Goal: Entertainment & Leisure: Browse casually

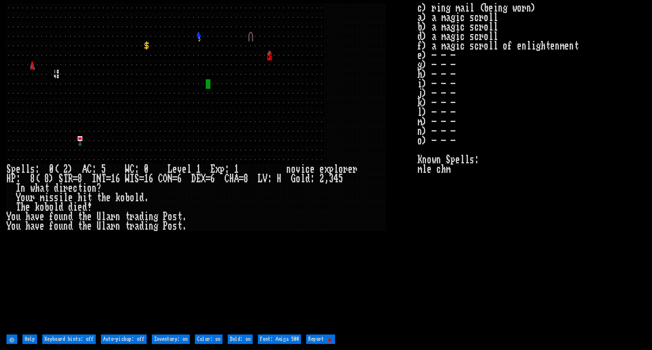
click at [463, 284] on stats "c) ring mail (being worn) a) a magic scroll b) a magic scroll d) a magic scroll…" at bounding box center [531, 167] width 228 height 329
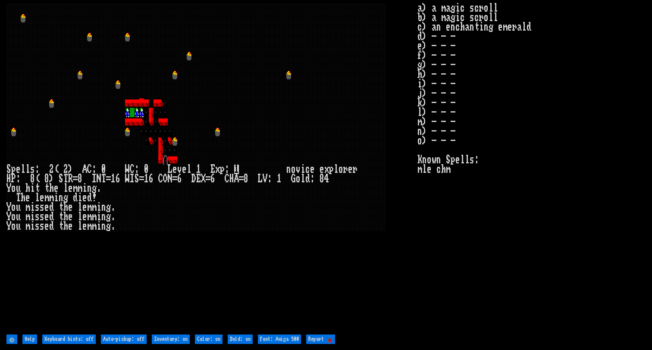
click at [324, 267] on larn at bounding box center [211, 167] width 411 height 329
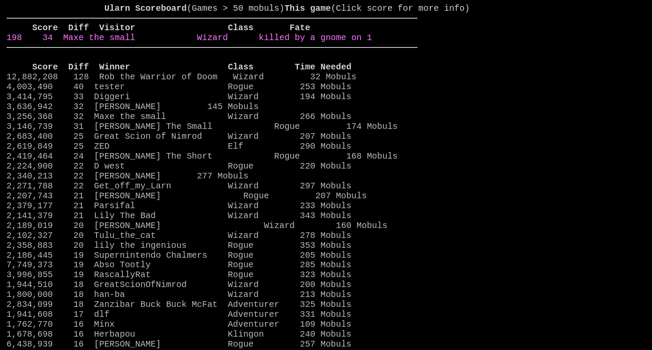
click at [303, 43] on link "198 34 Maxe the small Wizard killed by a gnome on 1" at bounding box center [188, 38] width 365 height 10
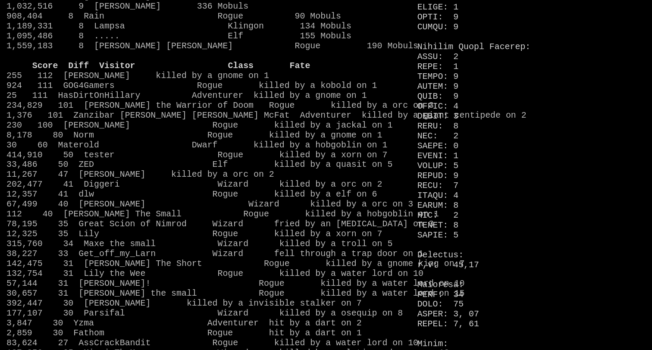
scroll to position [732, 0]
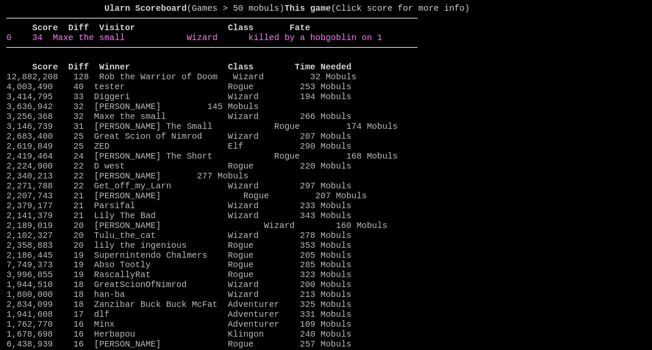
click at [374, 43] on link "0 34 Maxe the small Wizard killed by a hobgoblin on 1" at bounding box center [193, 38] width 375 height 10
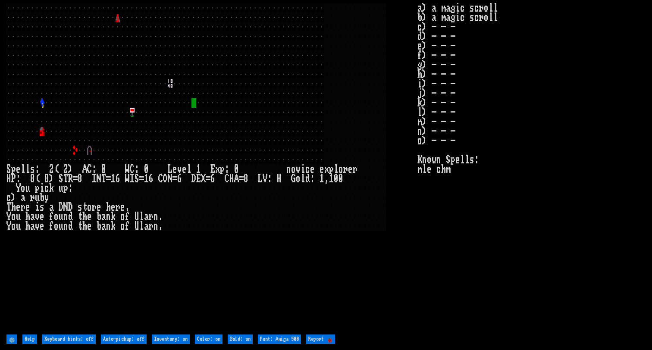
click at [453, 324] on stats "a) a magic scroll b) a magic scroll c) - - - d) - - - e) - - - f) - - - g) - - …" at bounding box center [531, 167] width 228 height 329
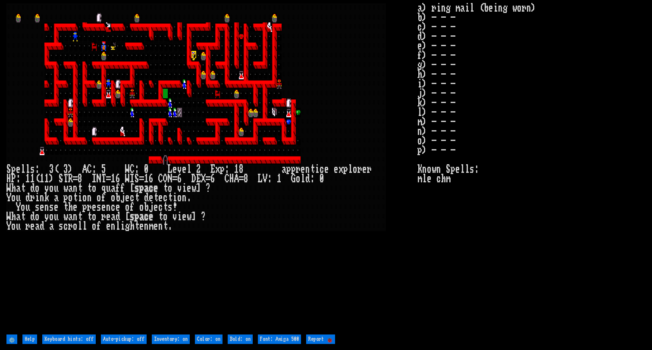
click at [423, 290] on stats "a) ring mail (being worn) b) - - - c) - - - d) - - - e) - - - f) - - - g) - - -…" at bounding box center [531, 167] width 228 height 329
